Goal: Ask a question

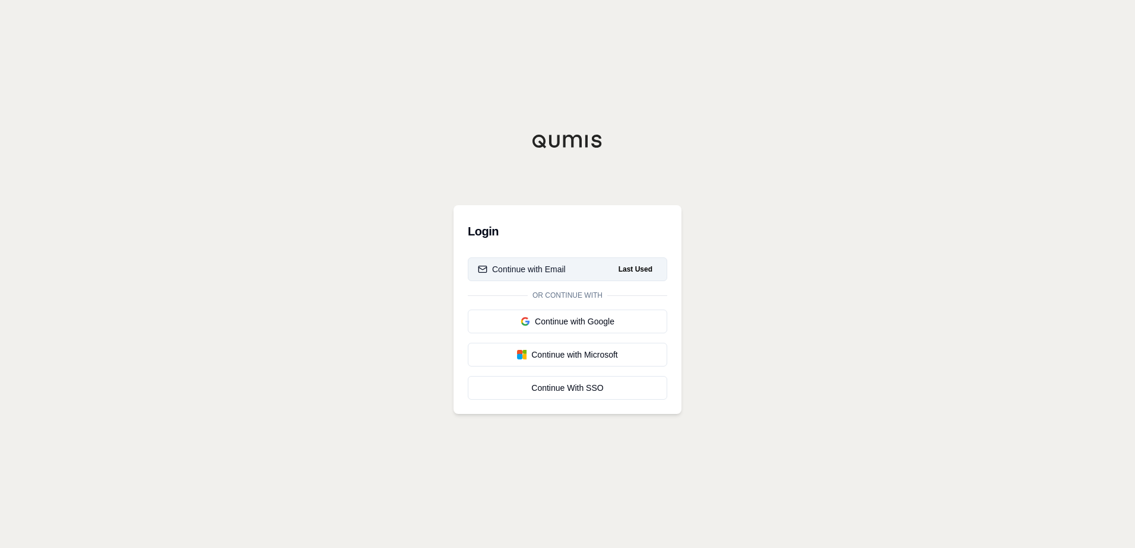
click at [537, 274] on div "Continue with Email" at bounding box center [522, 269] width 88 height 12
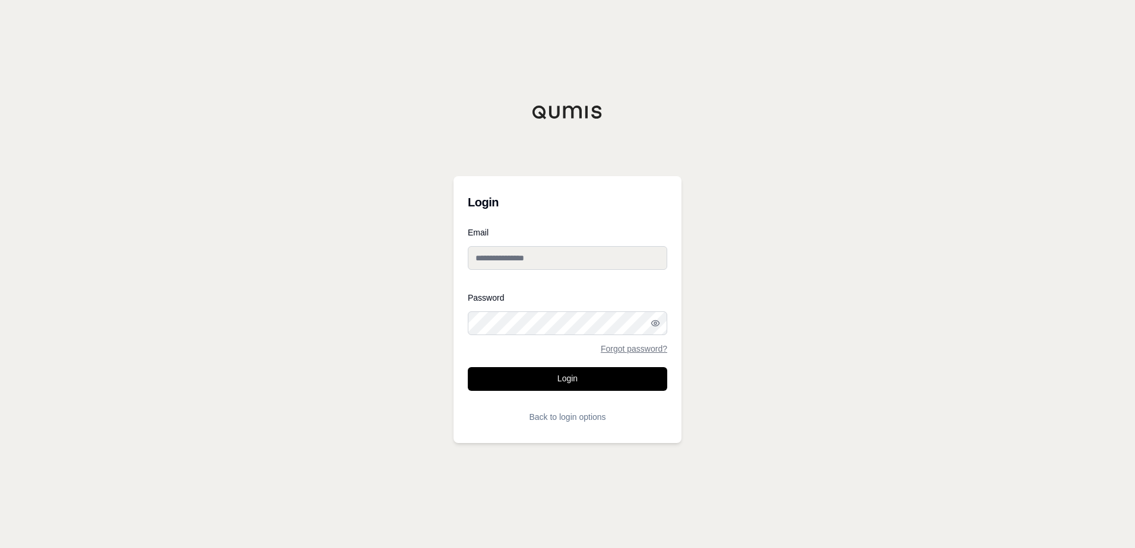
click at [555, 264] on input "Email" at bounding box center [567, 258] width 199 height 24
paste input "**********"
type input "**********"
click at [583, 388] on button "Login" at bounding box center [567, 379] width 199 height 24
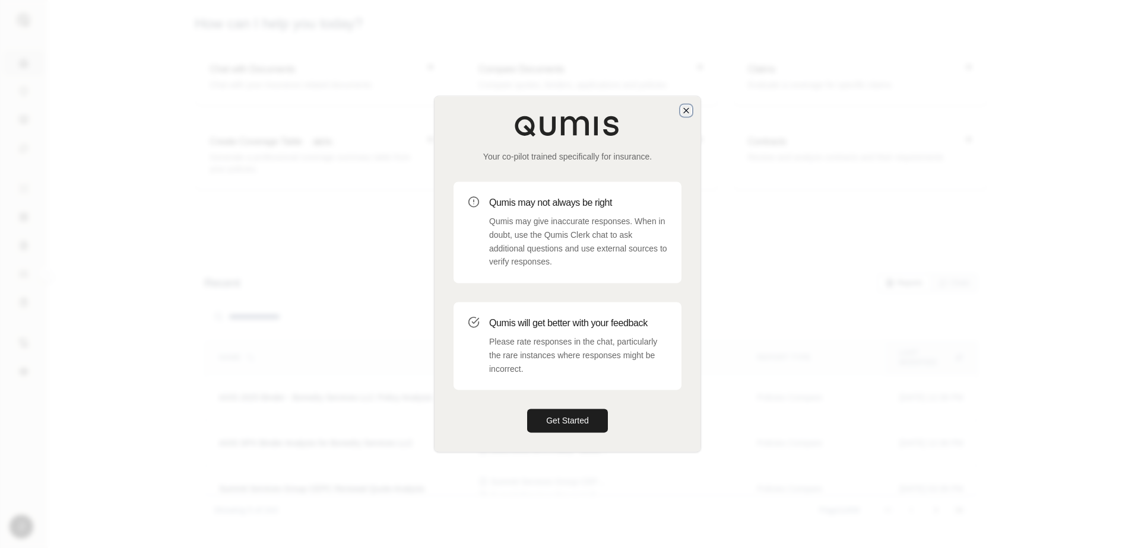
click at [687, 114] on icon "button" at bounding box center [685, 110] width 9 height 9
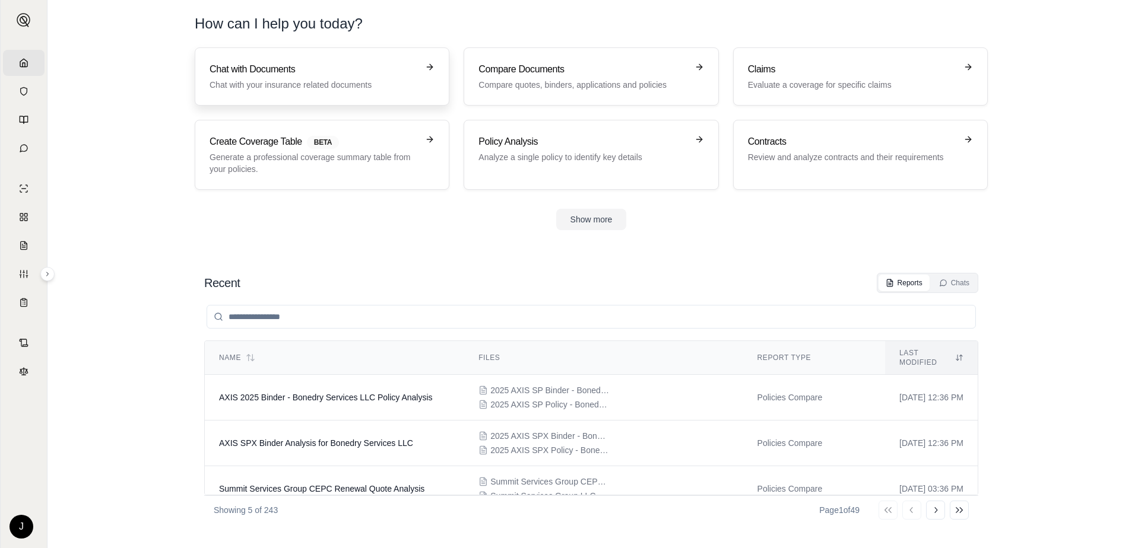
click at [259, 84] on p "Chat with your insurance related documents" at bounding box center [313, 85] width 208 height 12
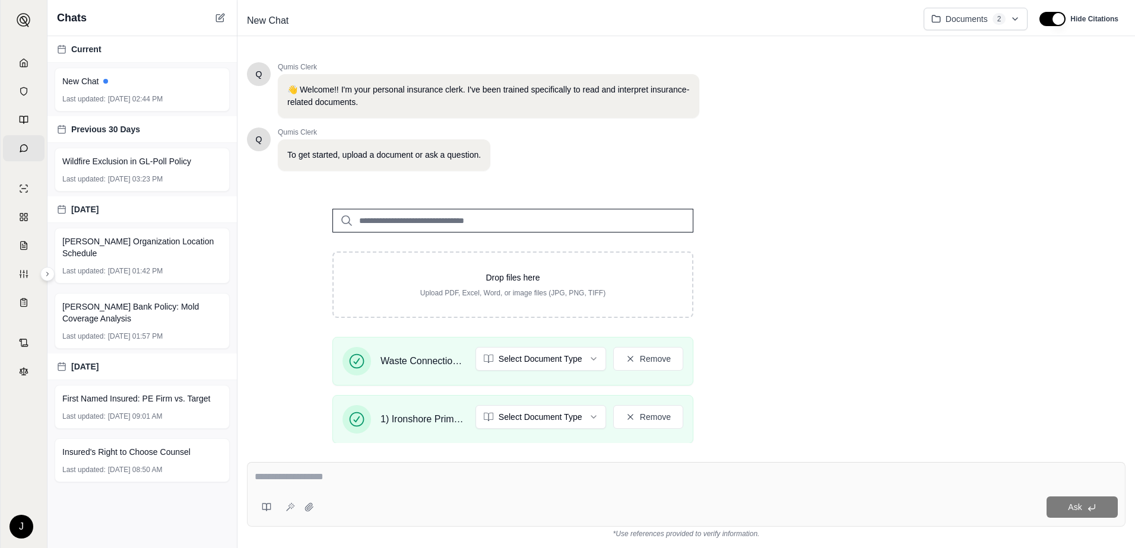
click at [496, 223] on input "search" at bounding box center [512, 221] width 361 height 24
type input "*"
click at [533, 493] on div "Ask" at bounding box center [686, 494] width 878 height 65
click at [558, 370] on html "Home Vault Prompts Chats Single Policy Comparisons Claims Custom Report Coverag…" at bounding box center [567, 274] width 1135 height 548
click at [551, 420] on html "Home Vault Prompts Chats Single Policy Comparisons Claims Custom Report Coverag…" at bounding box center [567, 274] width 1135 height 548
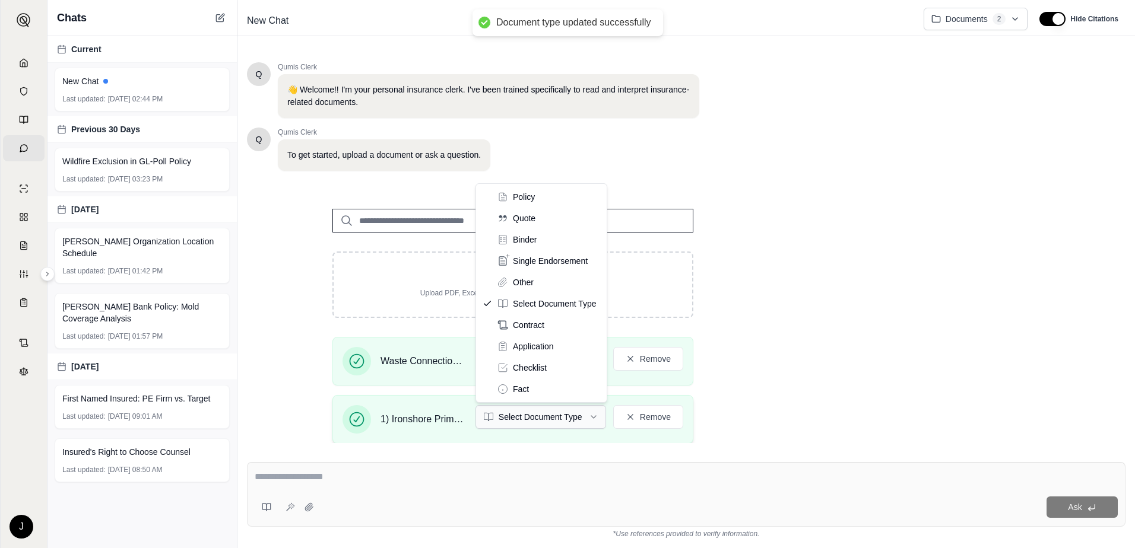
click at [588, 421] on html "Document type updated successfully Home Vault Prompts Chats Single Policy Compa…" at bounding box center [567, 274] width 1135 height 548
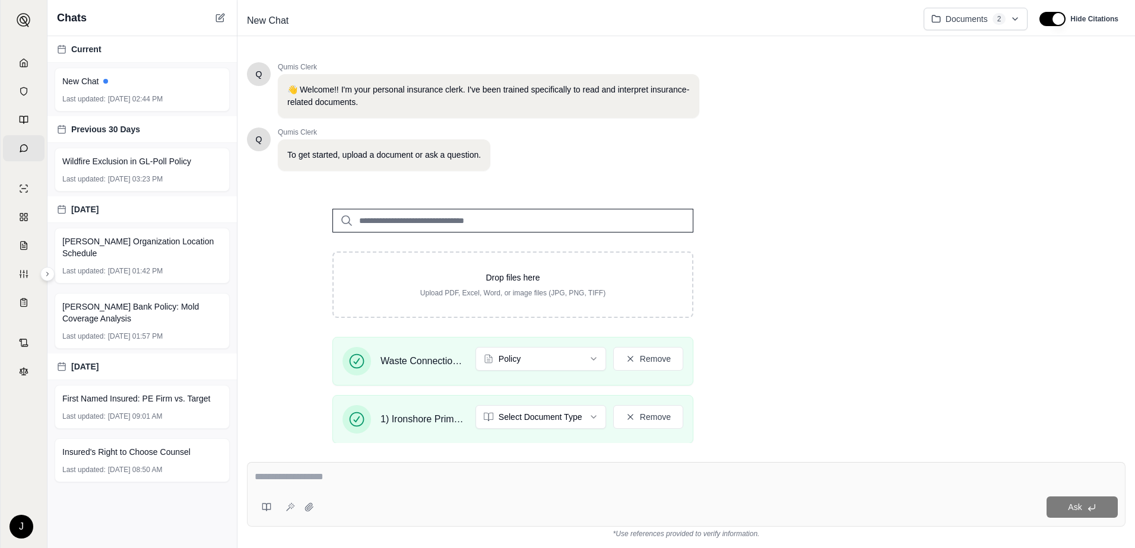
click at [488, 474] on textarea at bounding box center [686, 477] width 863 height 14
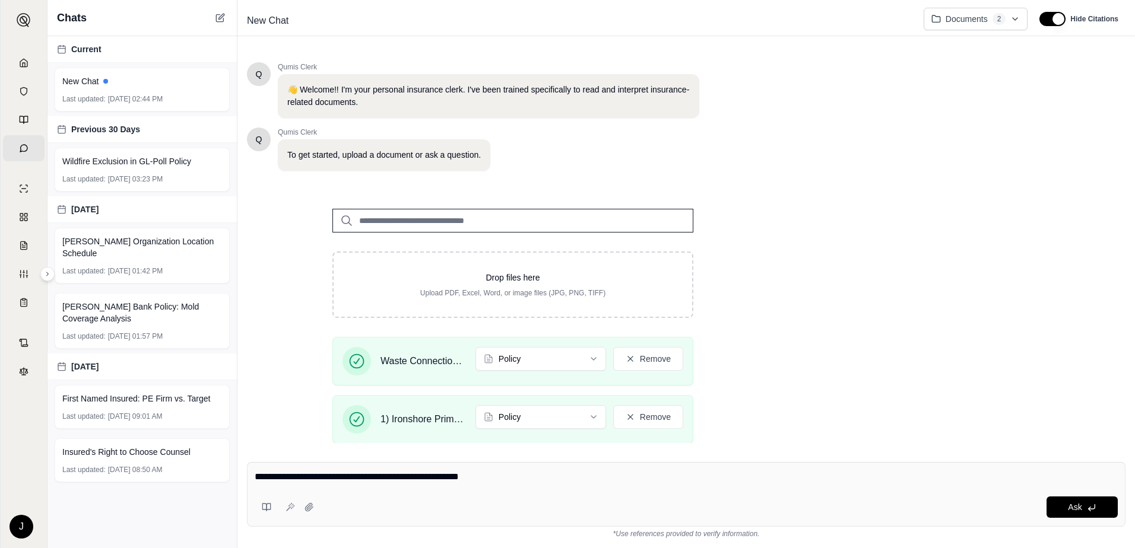
type textarea "**********"
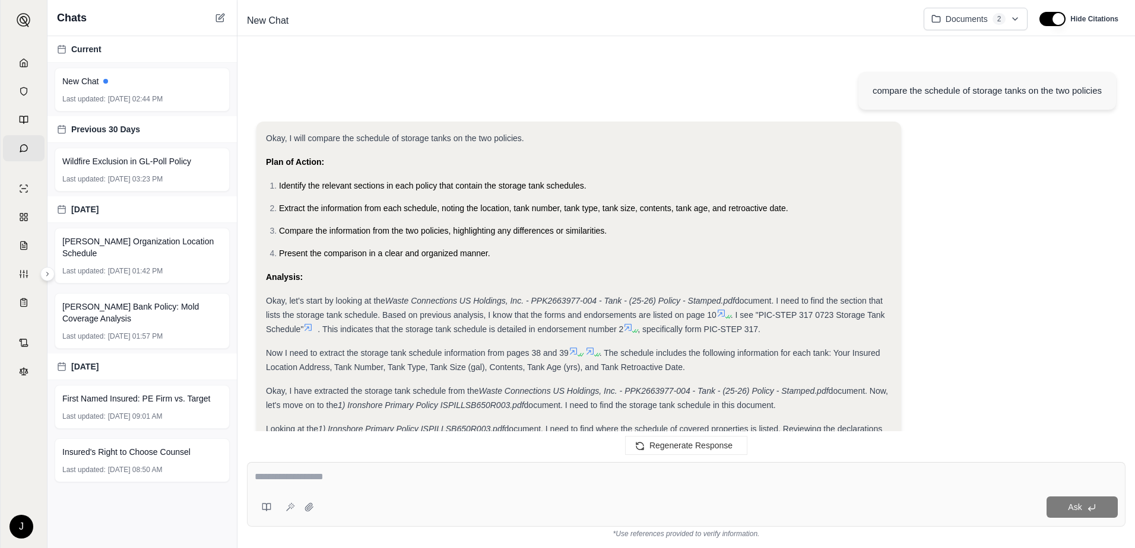
scroll to position [491, 0]
